Goal: Transaction & Acquisition: Book appointment/travel/reservation

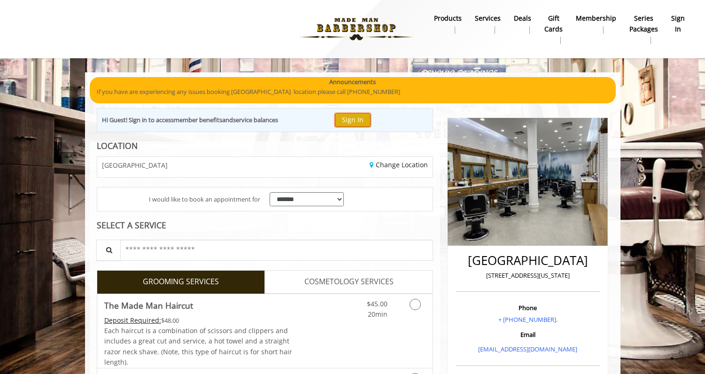
click at [353, 115] on button "Sign In" at bounding box center [353, 120] width 36 height 14
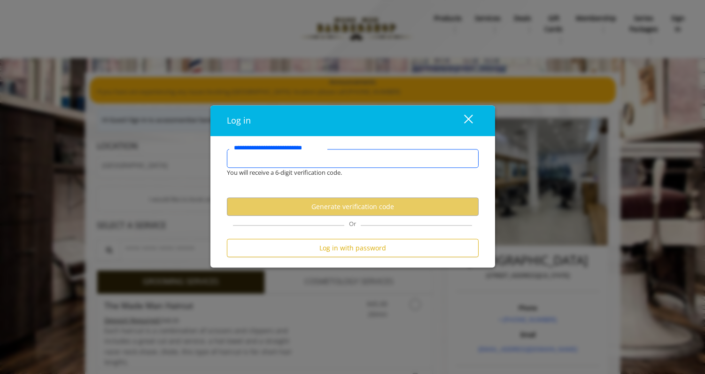
type input "**********"
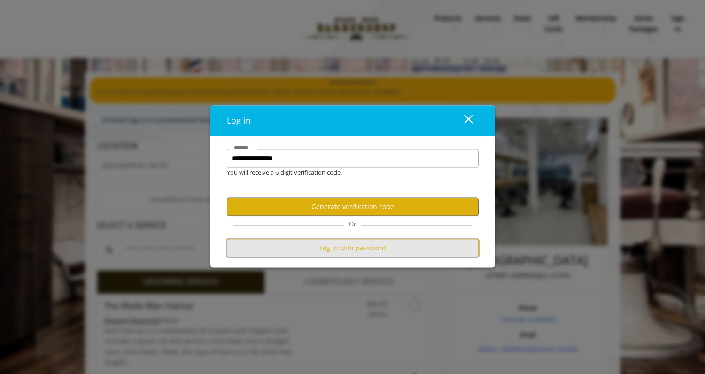
click at [350, 245] on button "Log in with password" at bounding box center [353, 248] width 252 height 18
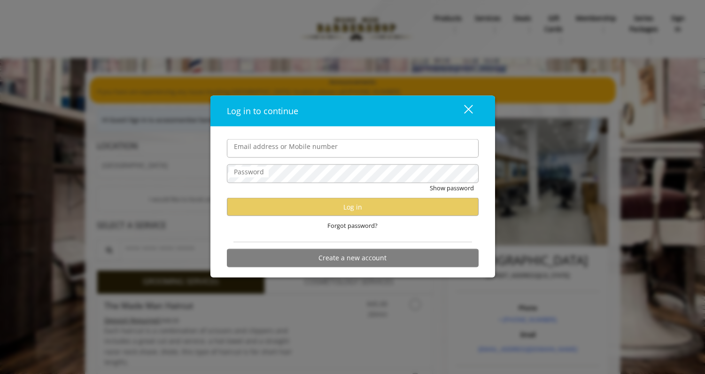
type input "**********"
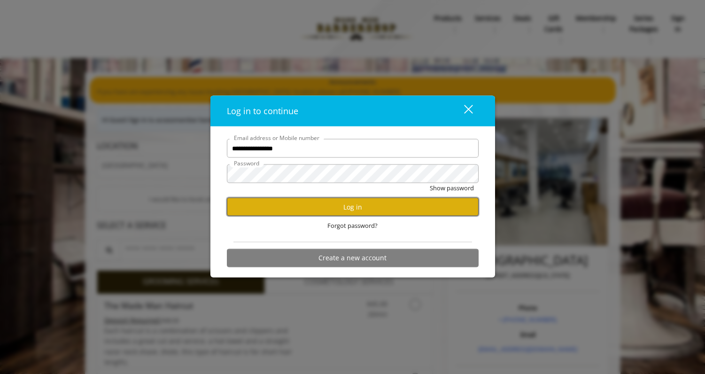
click at [312, 213] on button "Log in" at bounding box center [353, 207] width 252 height 18
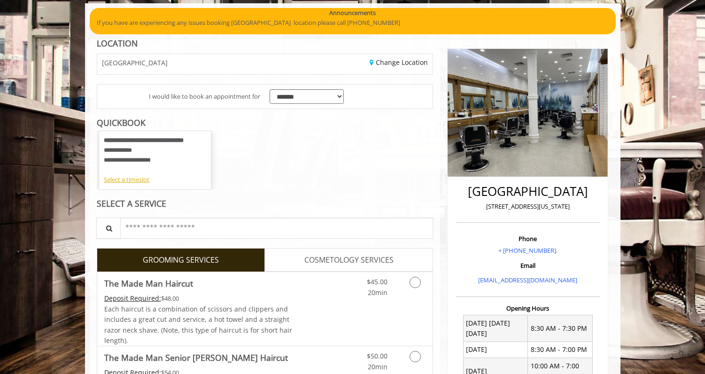
scroll to position [141, 0]
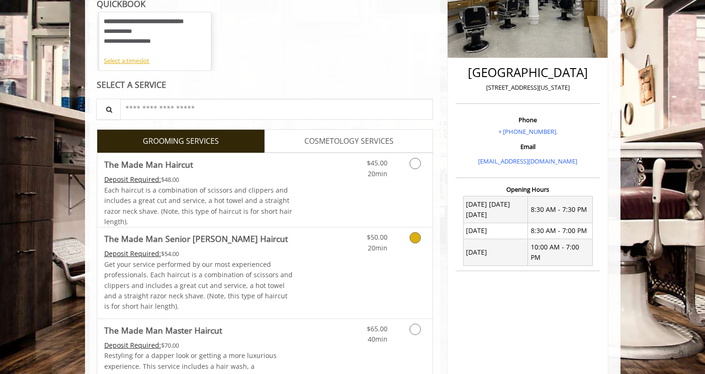
click at [414, 265] on div "$50.00 20min" at bounding box center [390, 272] width 84 height 91
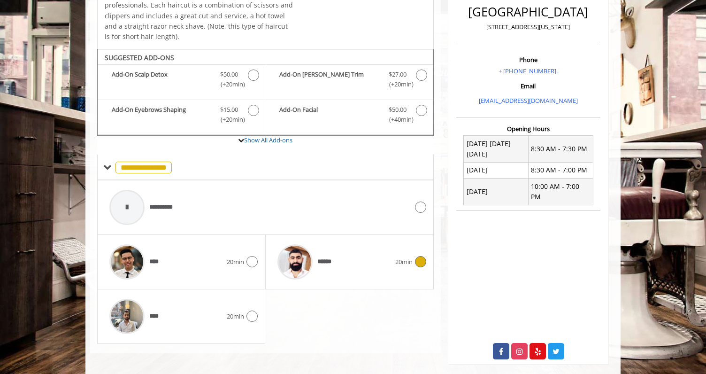
scroll to position [252, 0]
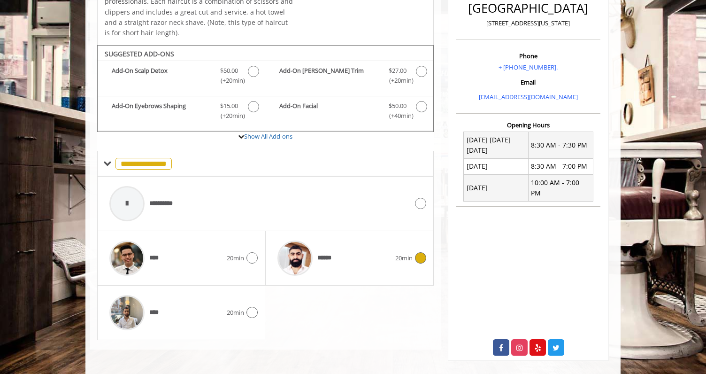
click at [358, 263] on div "******" at bounding box center [334, 258] width 122 height 45
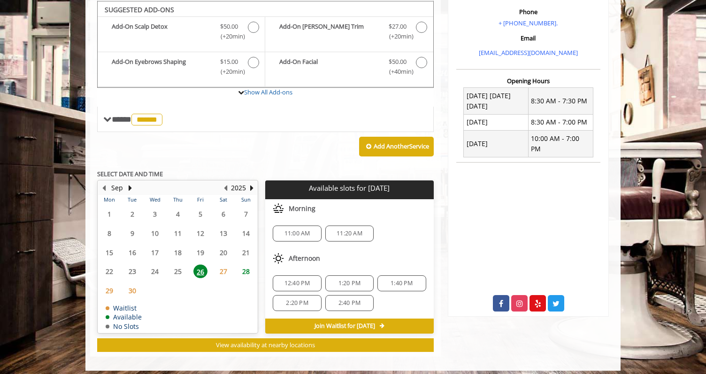
scroll to position [298, 0]
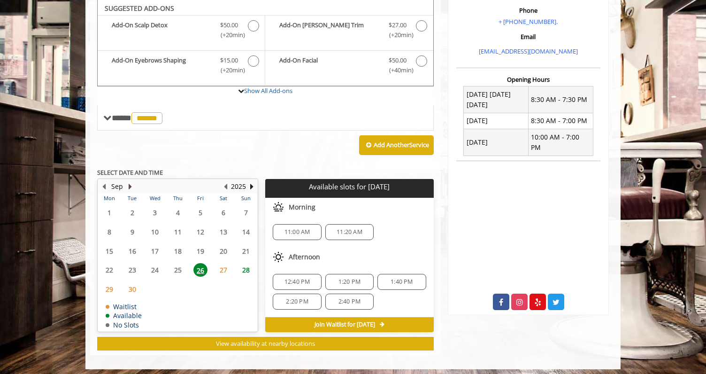
click at [130, 185] on button "Next Month" at bounding box center [130, 186] width 8 height 10
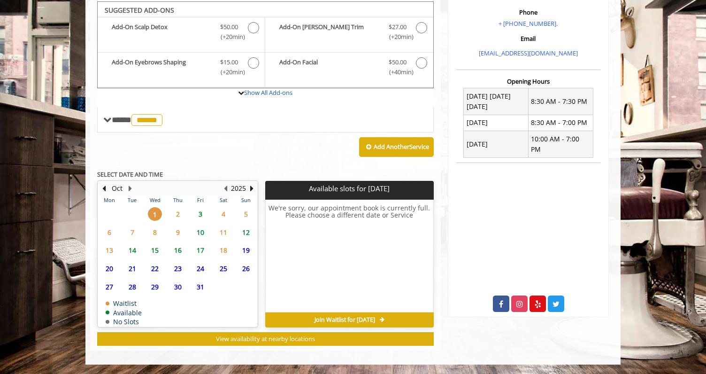
click at [135, 150] on div "Add Another Service" at bounding box center [265, 146] width 337 height 29
click at [104, 187] on button "Previous Month" at bounding box center [104, 188] width 8 height 10
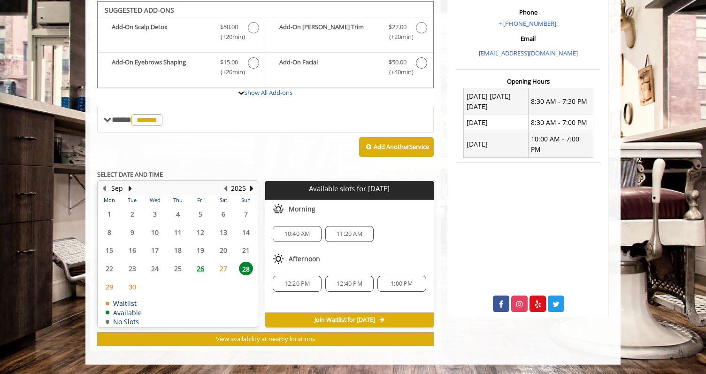
click at [412, 284] on span "1:00 PM" at bounding box center [402, 284] width 22 height 8
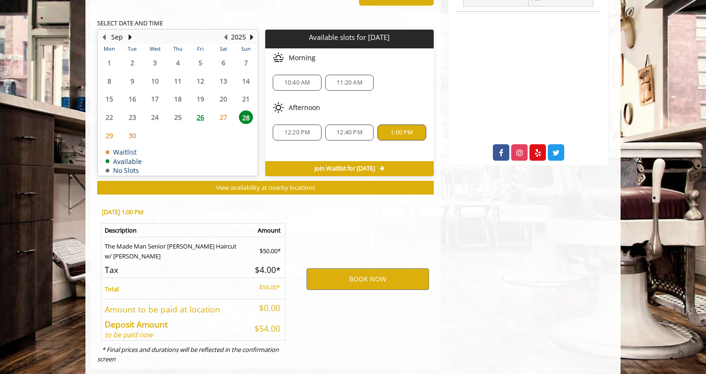
scroll to position [465, 0]
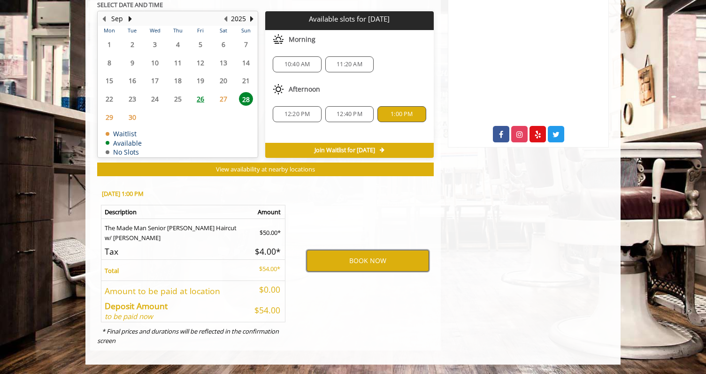
click at [385, 262] on button "BOOK NOW" at bounding box center [368, 261] width 123 height 22
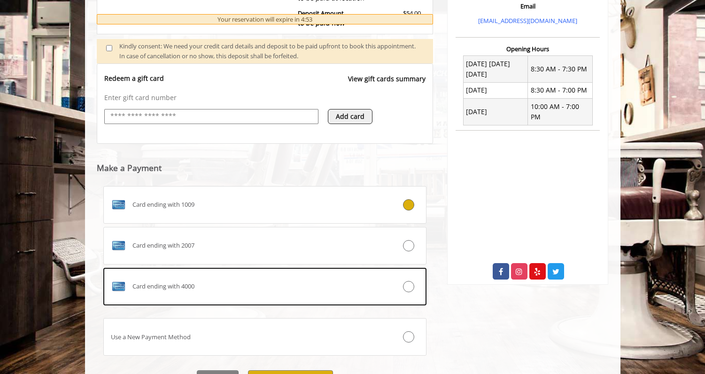
scroll to position [329, 0]
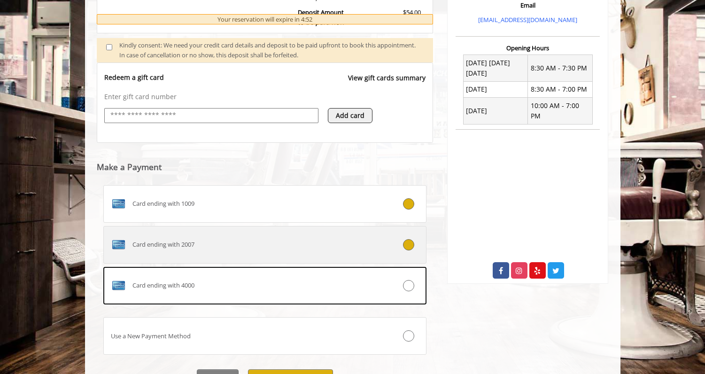
click at [403, 245] on icon at bounding box center [408, 244] width 11 height 11
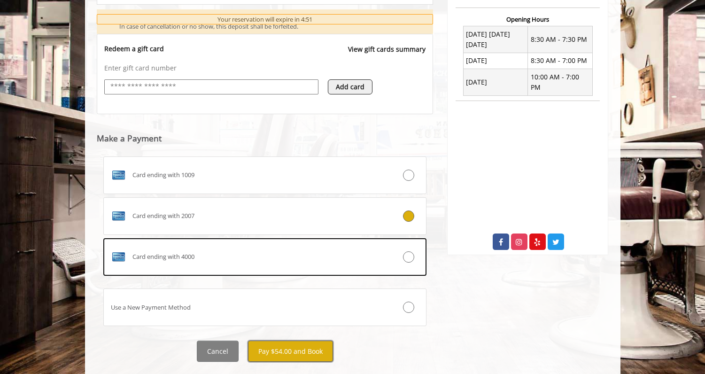
click at [309, 354] on button "Pay $54.00 and Book" at bounding box center [290, 350] width 85 height 21
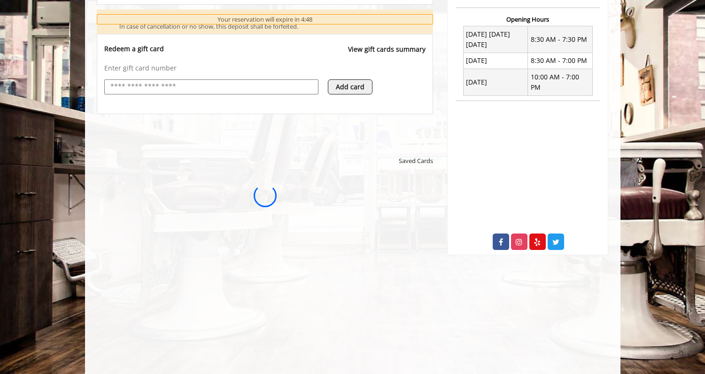
scroll to position [0, 0]
